Goal: Complete application form: Complete application form

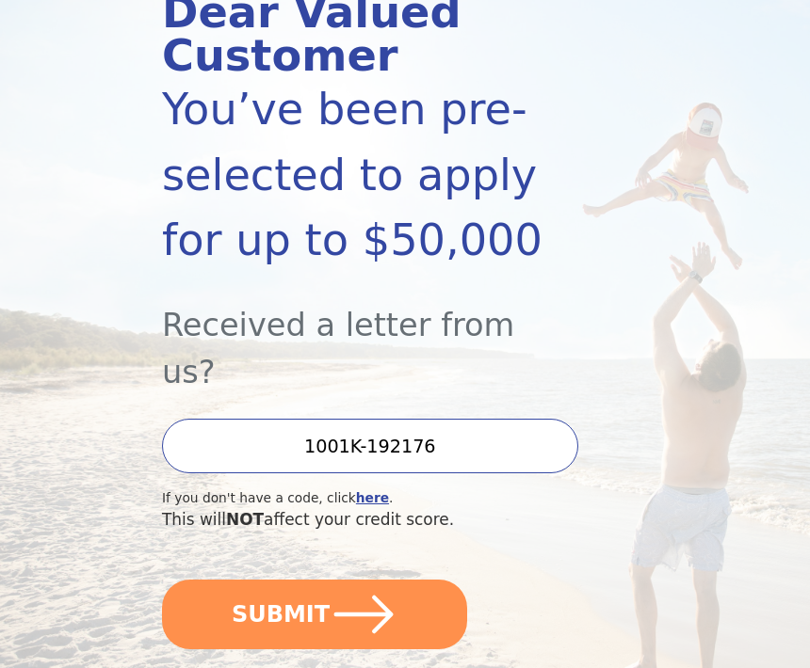
scroll to position [240, 0]
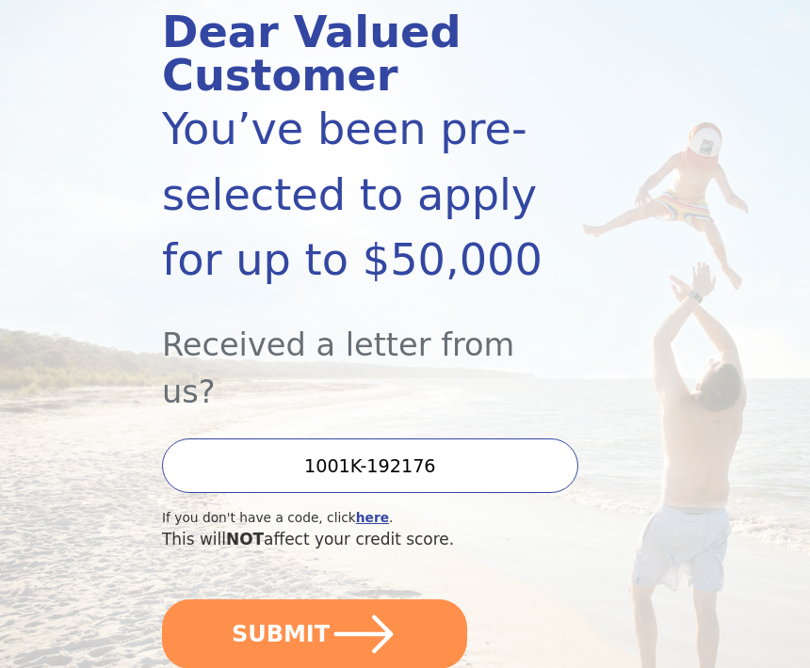
click at [437, 600] on button "SUBMIT" at bounding box center [314, 635] width 305 height 70
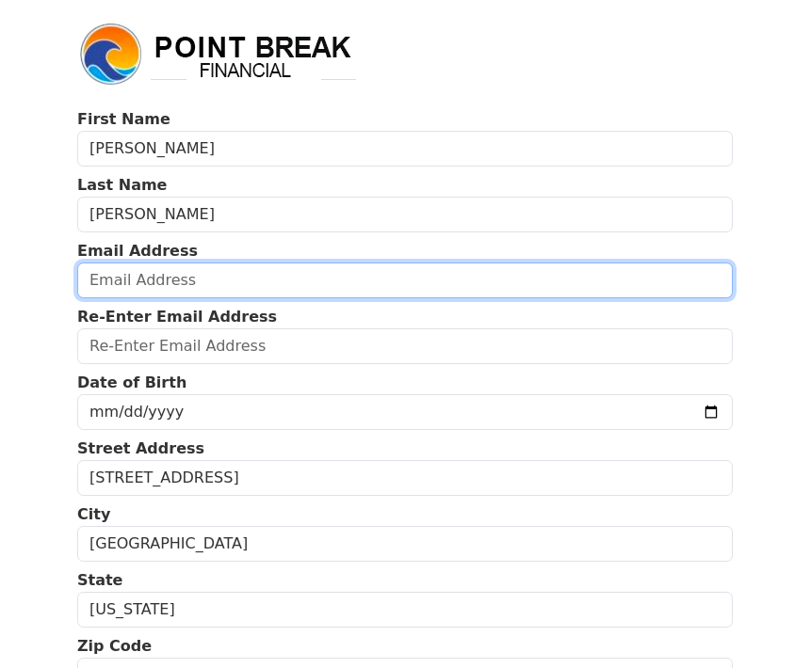
click at [263, 282] on input "email" at bounding box center [404, 281] width 655 height 36
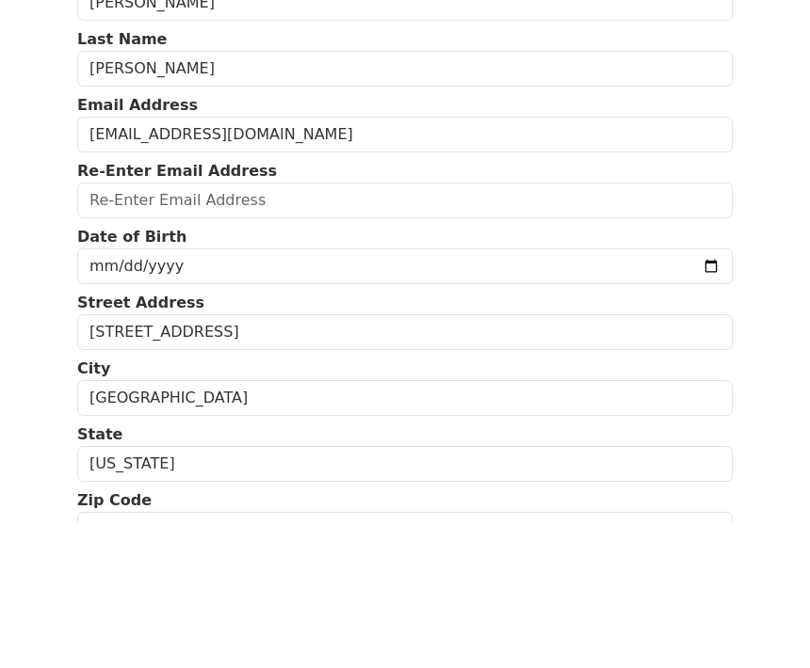
scroll to position [146, 0]
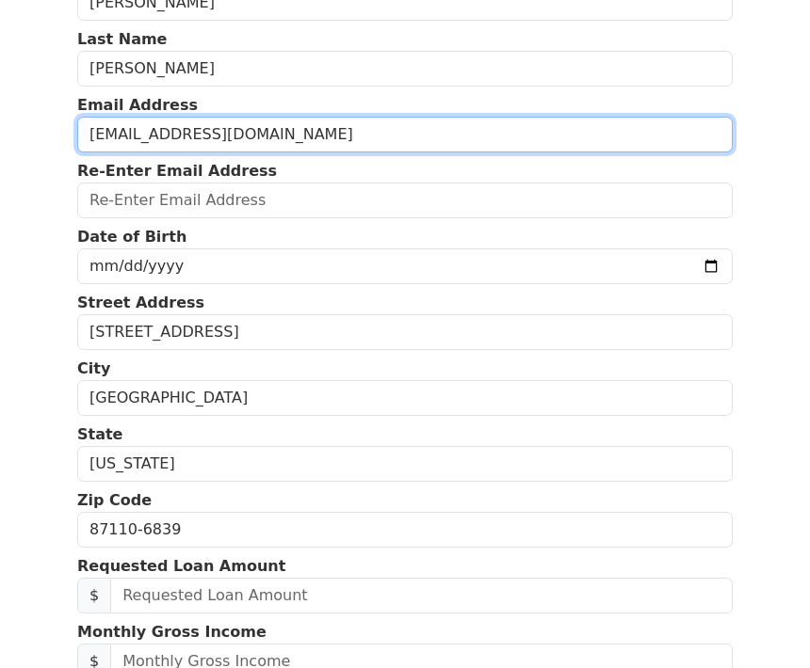
type input "vdoornink@me.com"
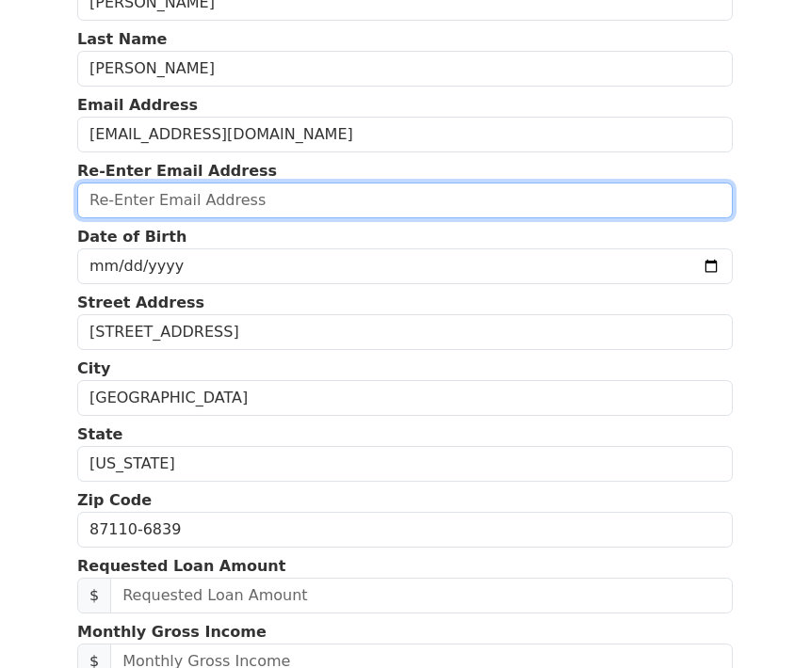
click at [346, 202] on input "email" at bounding box center [404, 201] width 655 height 36
type input "vdoornink@me.com"
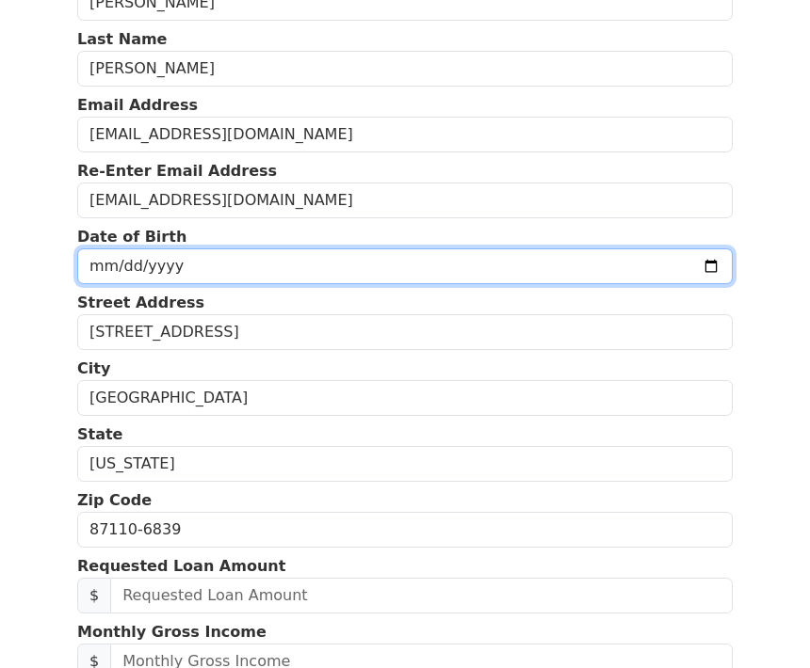
click at [398, 272] on input "date" at bounding box center [404, 267] width 655 height 36
type input "1958-12-12"
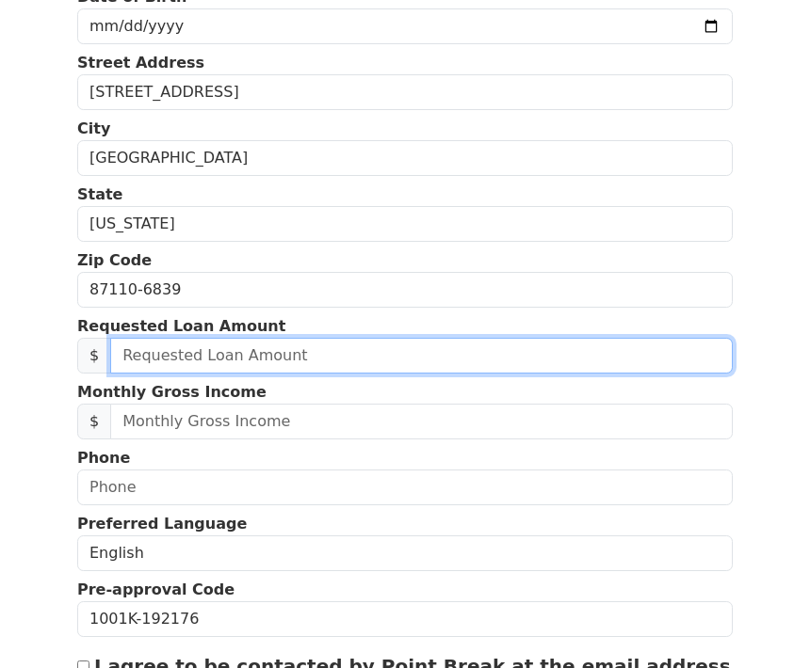
click at [418, 353] on input "text" at bounding box center [421, 356] width 622 height 36
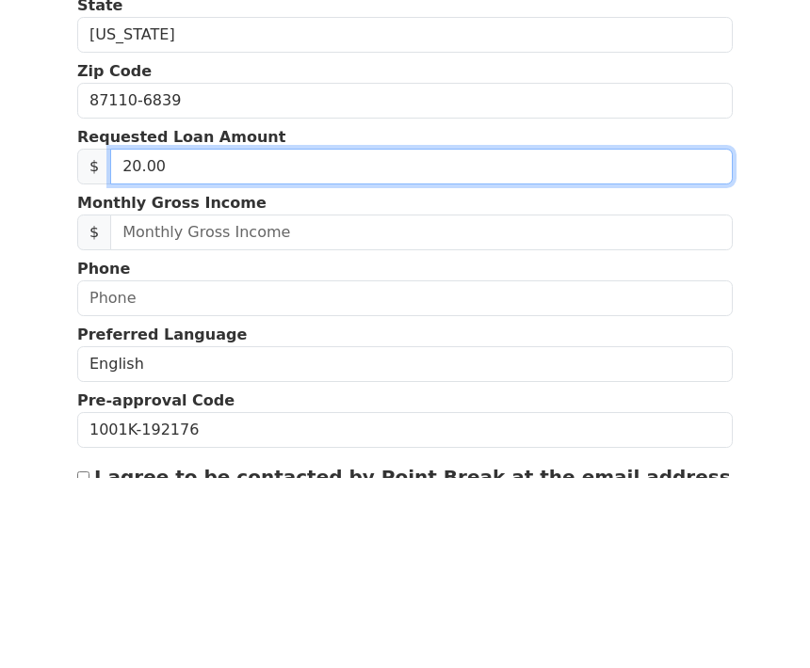
click at [273, 339] on input "20.00" at bounding box center [421, 357] width 622 height 36
type input "20,000.00"
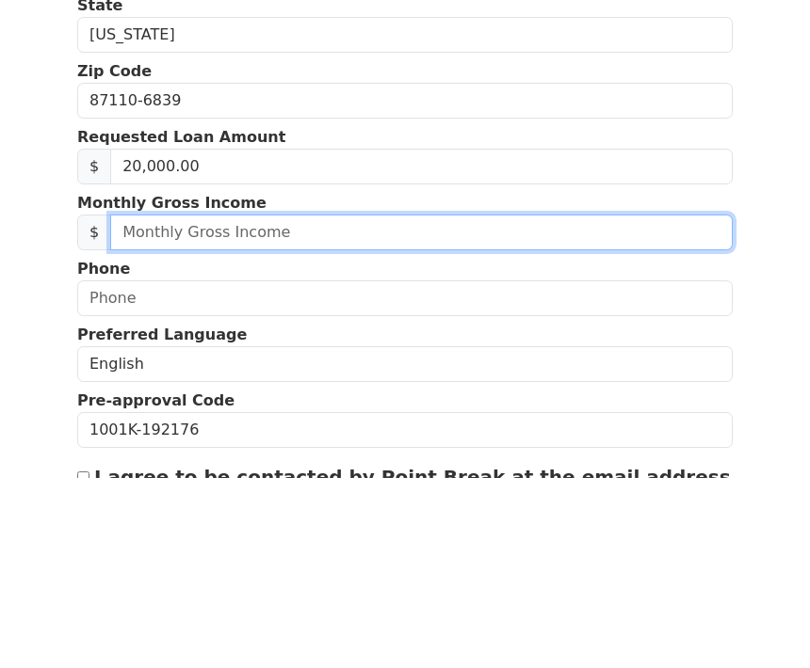
click at [361, 405] on input "text" at bounding box center [421, 423] width 622 height 36
type input "1,770.00"
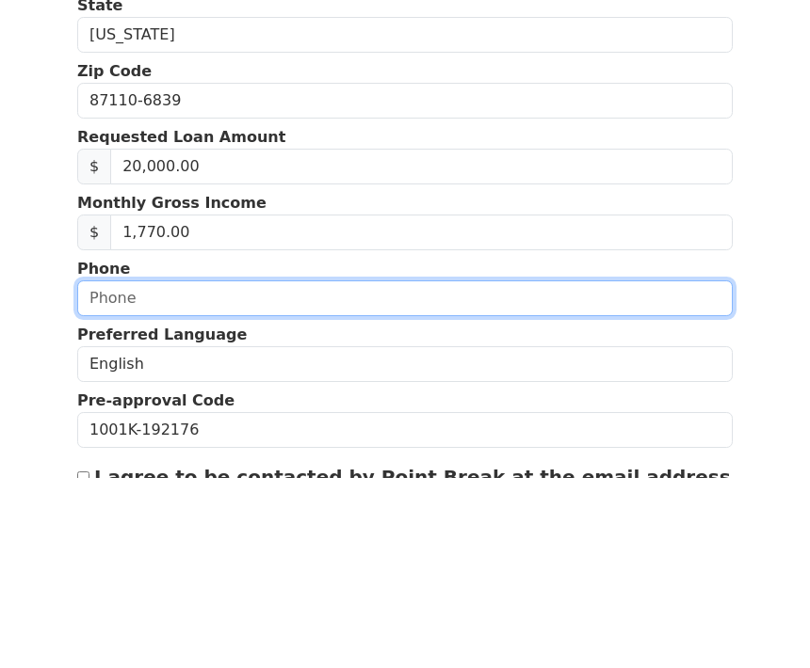
click at [505, 471] on input "text" at bounding box center [404, 489] width 655 height 36
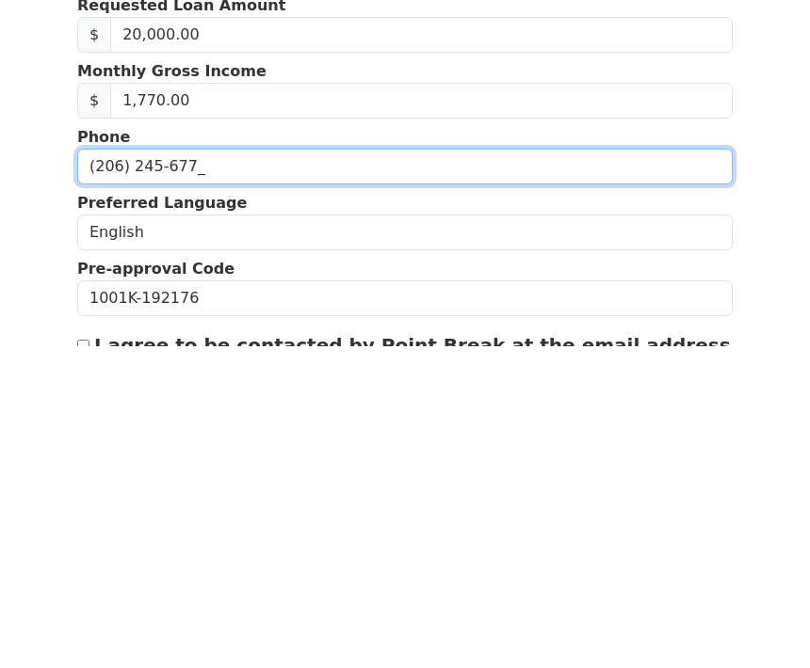
type input "(206) 245-6771"
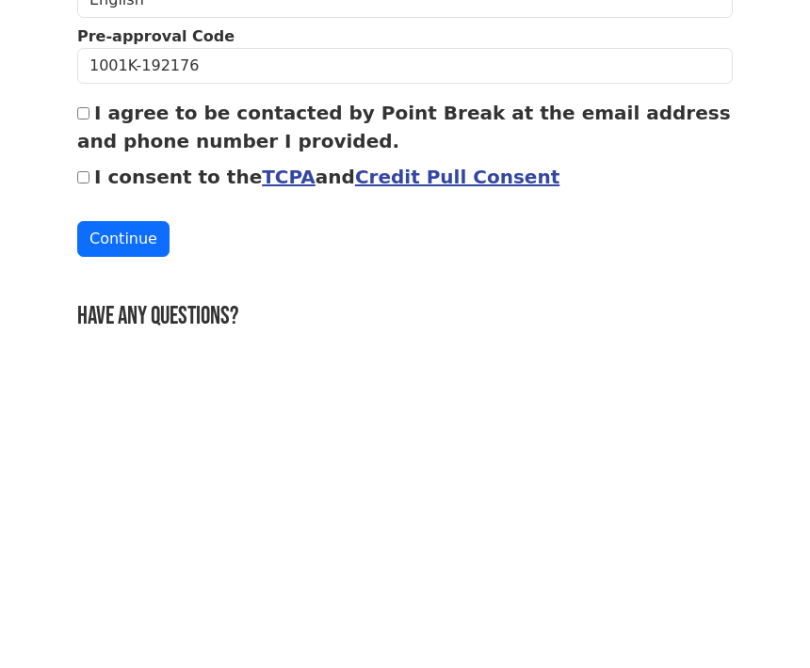
scroll to position [605, 0]
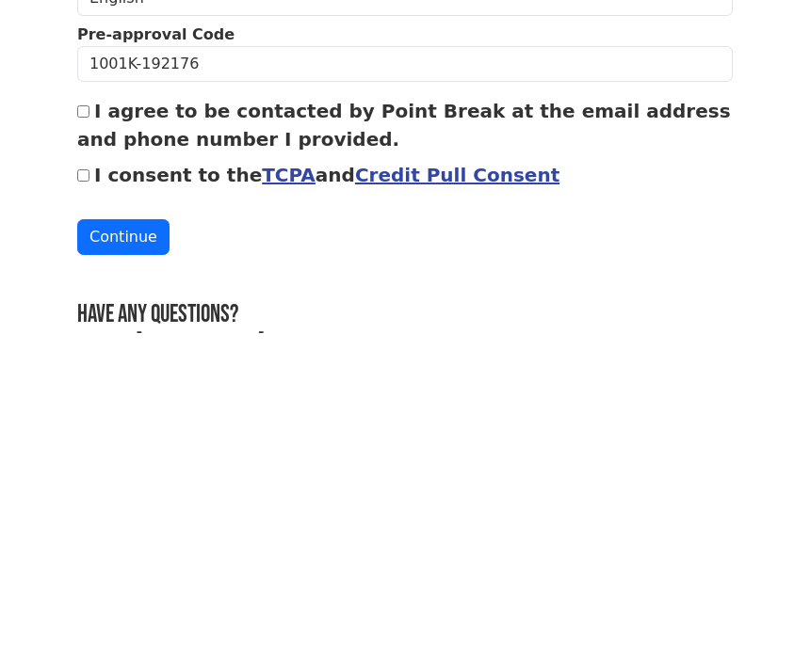
click at [87, 442] on input "I agree to be contacted by Point Break at the email address and phone number I …" at bounding box center [83, 448] width 12 height 12
checkbox input "true"
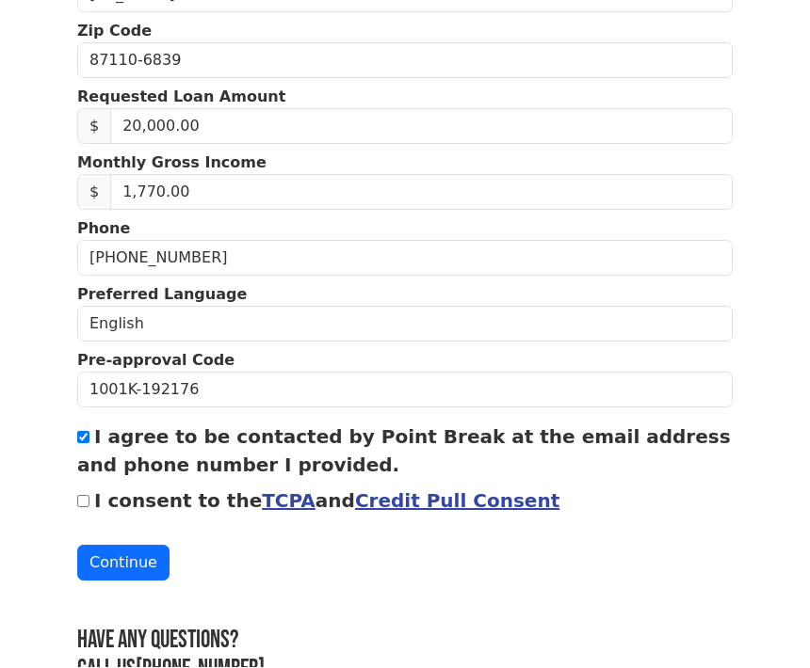
click at [84, 504] on input "I consent to the TCPA and Credit Pull Consent" at bounding box center [83, 502] width 12 height 12
checkbox input "true"
click at [142, 556] on button "Continue" at bounding box center [123, 564] width 92 height 36
